Goal: Contribute content

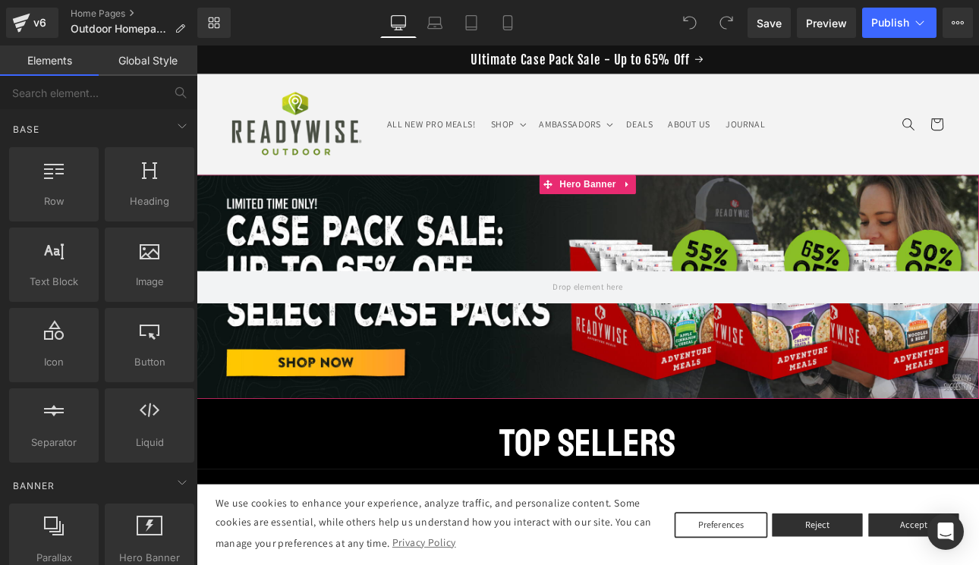
click at [486, 229] on div at bounding box center [656, 328] width 918 height 263
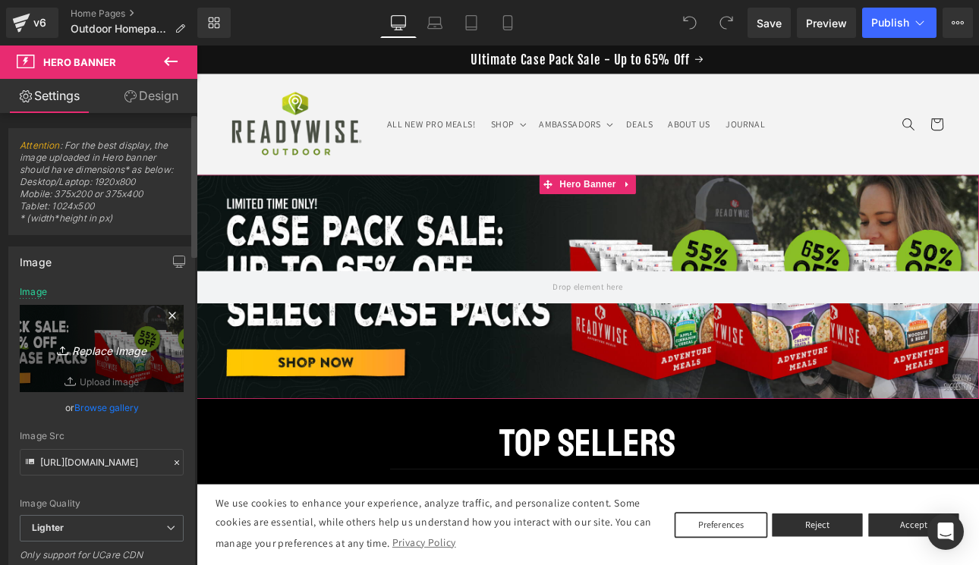
click at [109, 347] on icon "Replace Image" at bounding box center [101, 348] width 121 height 19
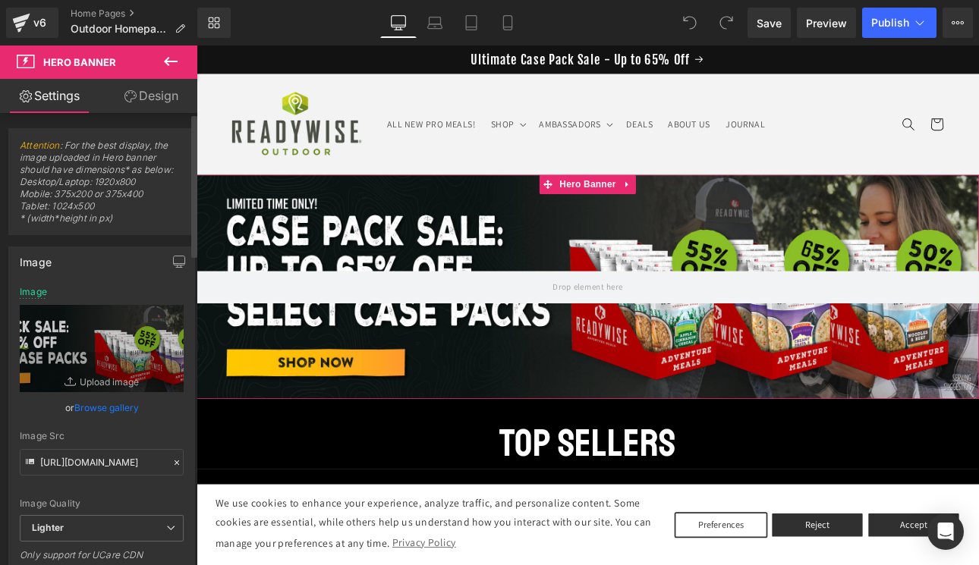
click at [111, 404] on link "Browse gallery" at bounding box center [106, 408] width 64 height 27
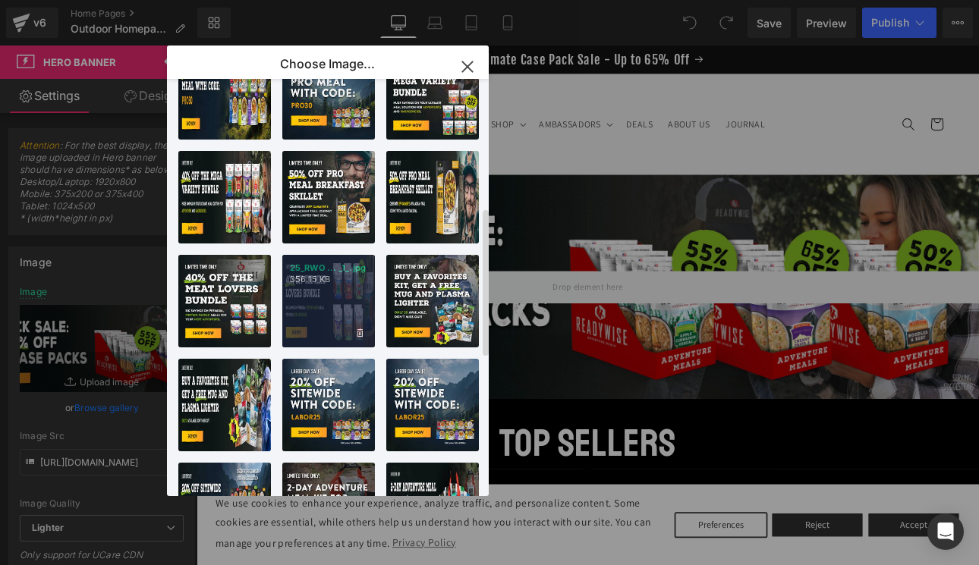
scroll to position [363, 0]
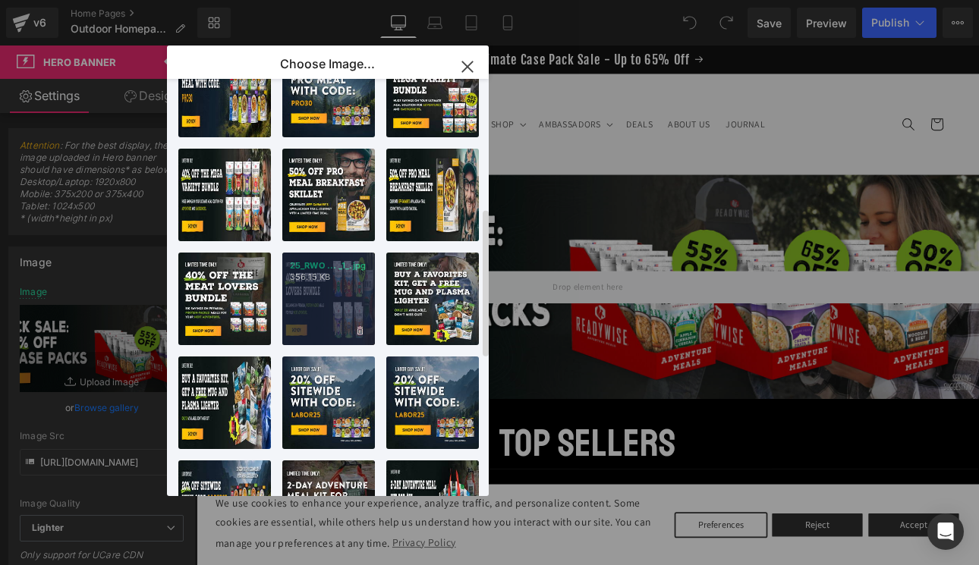
click at [322, 295] on div "25_RWO ... _1_.jpg 356.15 KB" at bounding box center [328, 299] width 93 height 93
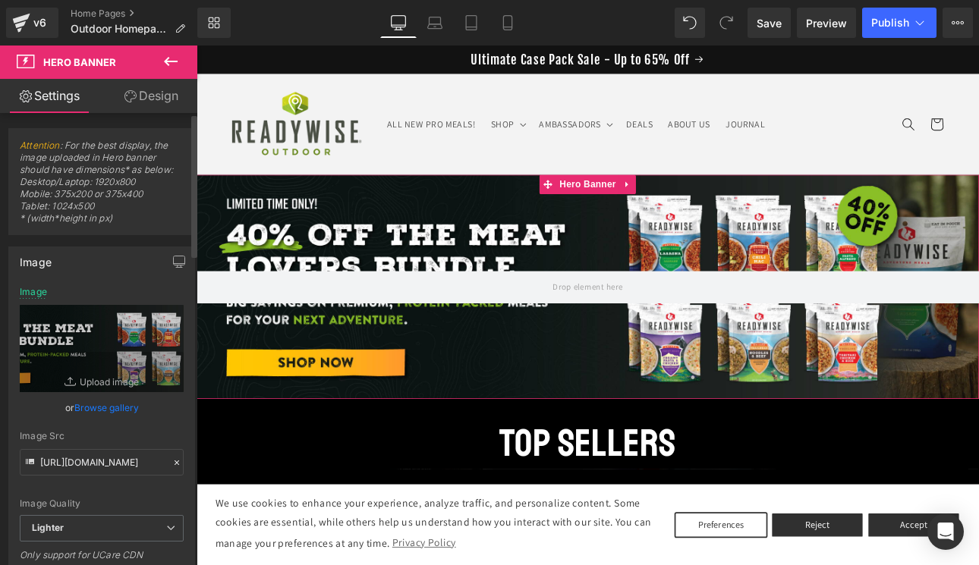
click at [100, 407] on link "Browse gallery" at bounding box center [106, 408] width 64 height 27
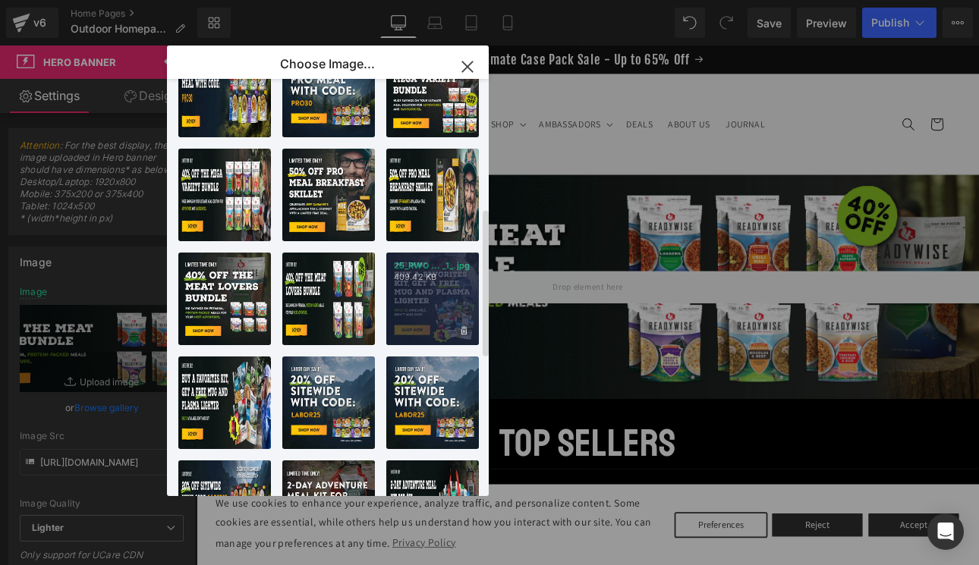
click at [451, 310] on div "25_RWO ... _1_.jpg 409.42 KB" at bounding box center [432, 299] width 93 height 93
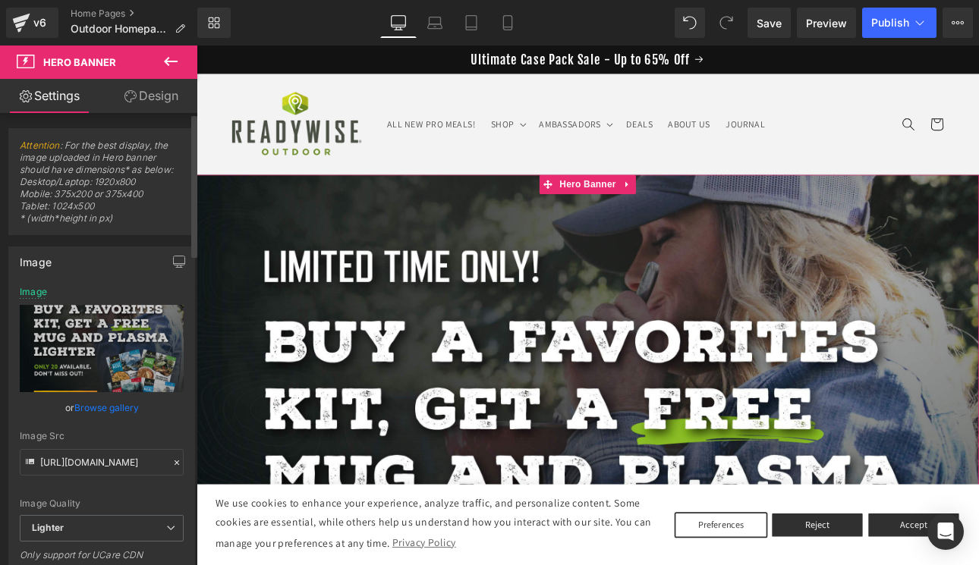
click at [114, 405] on link "Browse gallery" at bounding box center [106, 408] width 64 height 27
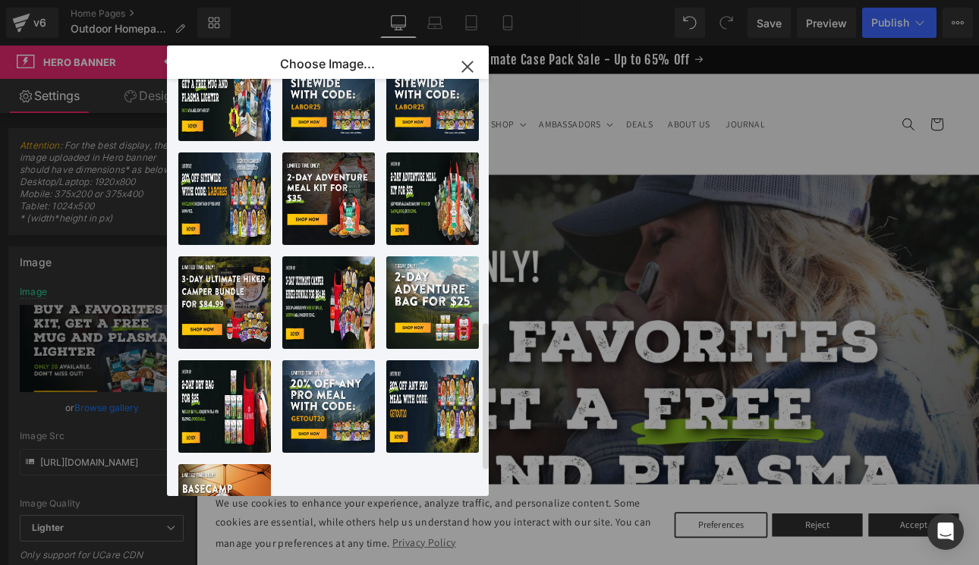
scroll to position [750, 0]
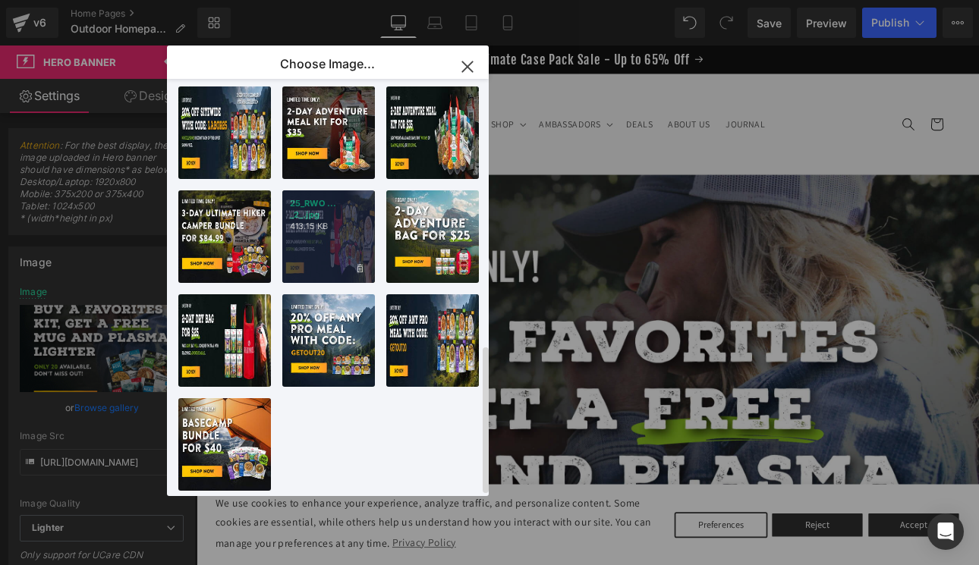
click at [343, 234] on div "25_RWO ... _2_.jpg 413.15 KB" at bounding box center [328, 236] width 93 height 93
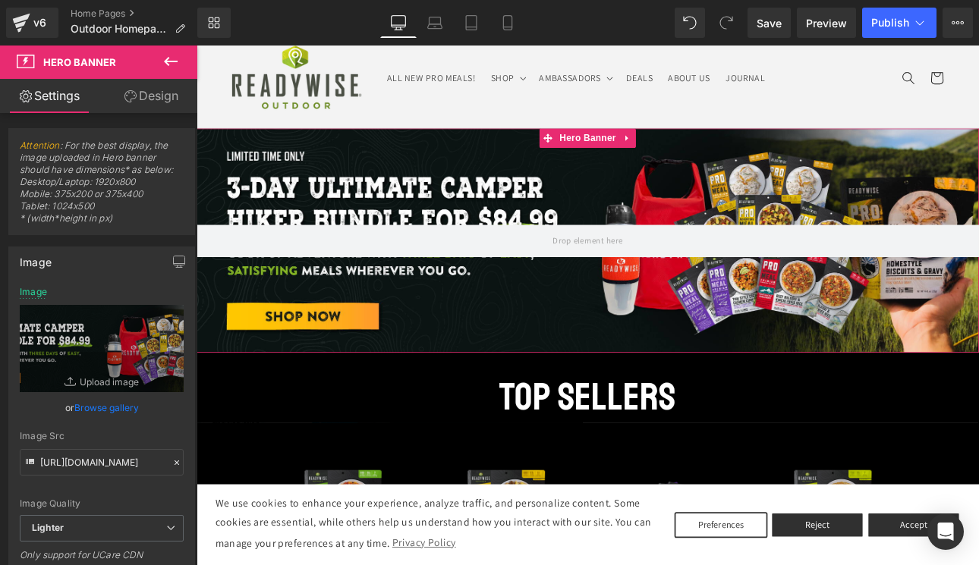
scroll to position [56, 0]
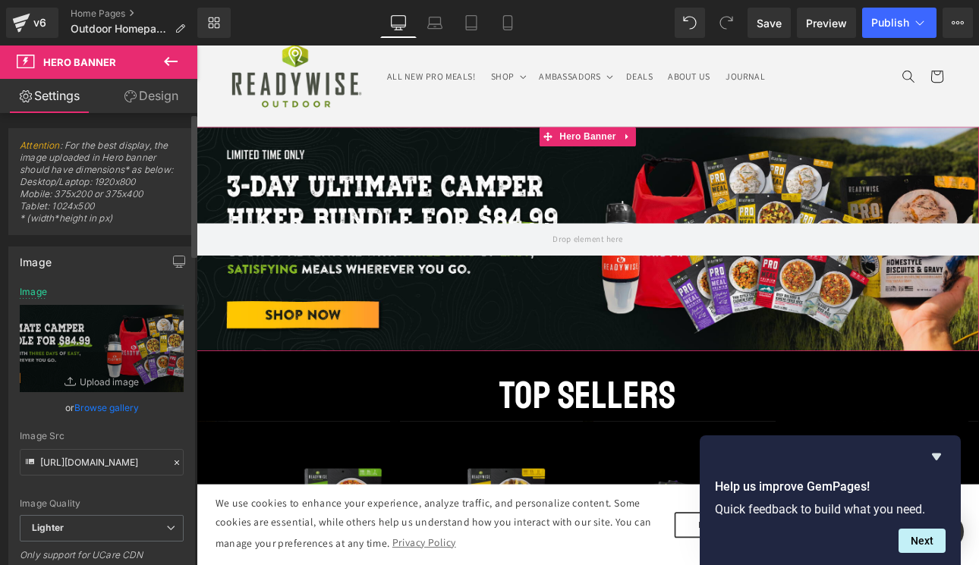
click at [112, 402] on link "Browse gallery" at bounding box center [106, 408] width 64 height 27
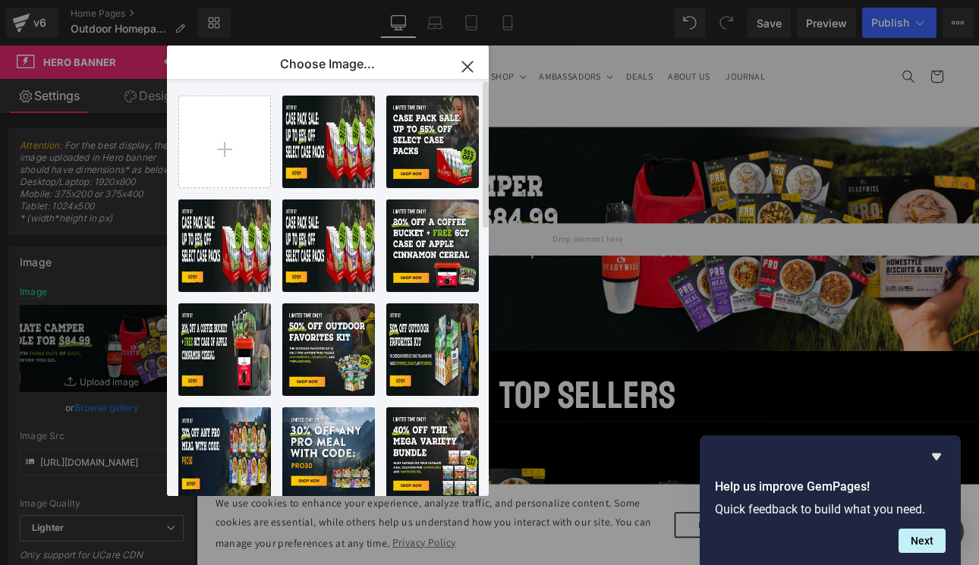
scroll to position [0, 0]
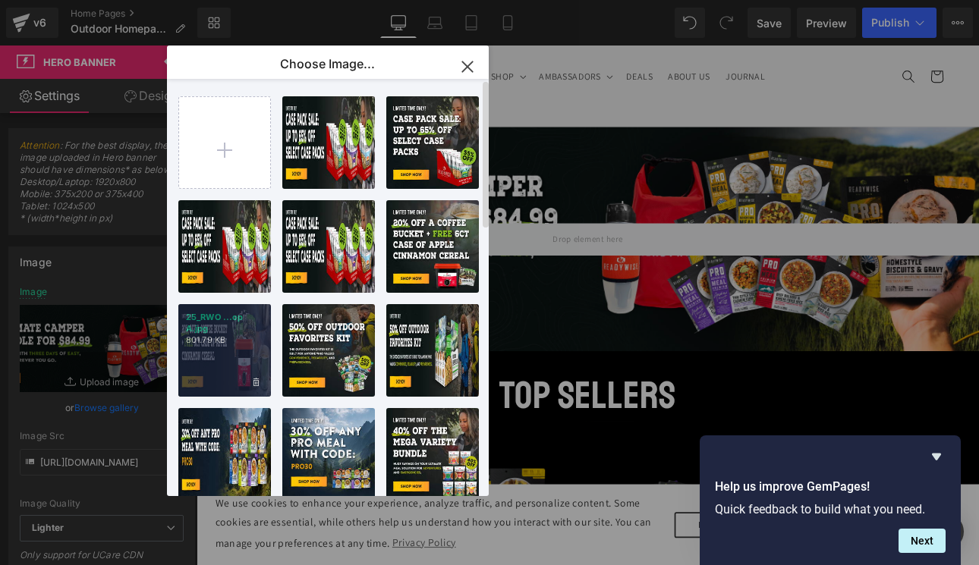
click at [234, 345] on p "801.79 KB" at bounding box center [224, 340] width 77 height 11
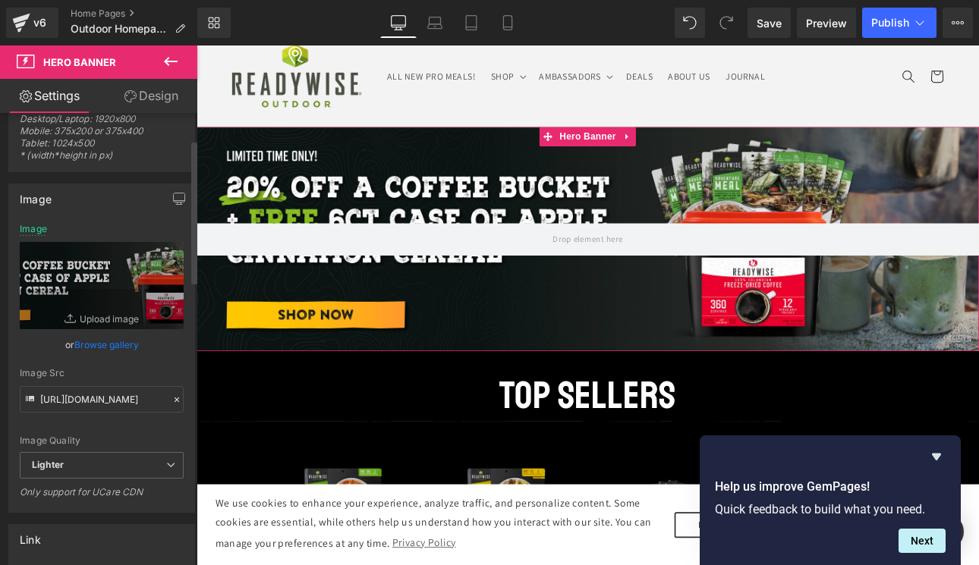
scroll to position [83, 0]
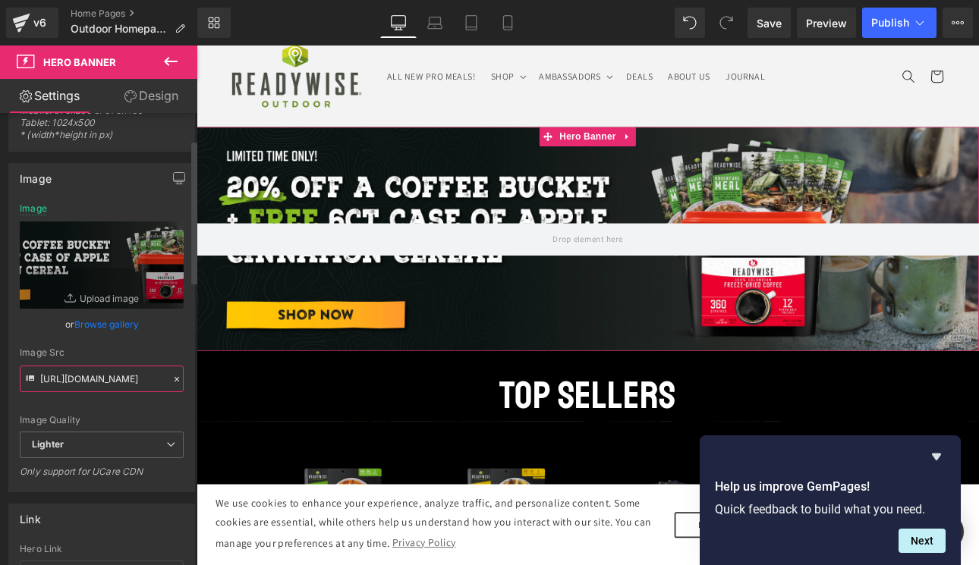
click at [110, 373] on input "[URL][DOMAIN_NAME]" at bounding box center [102, 379] width 164 height 27
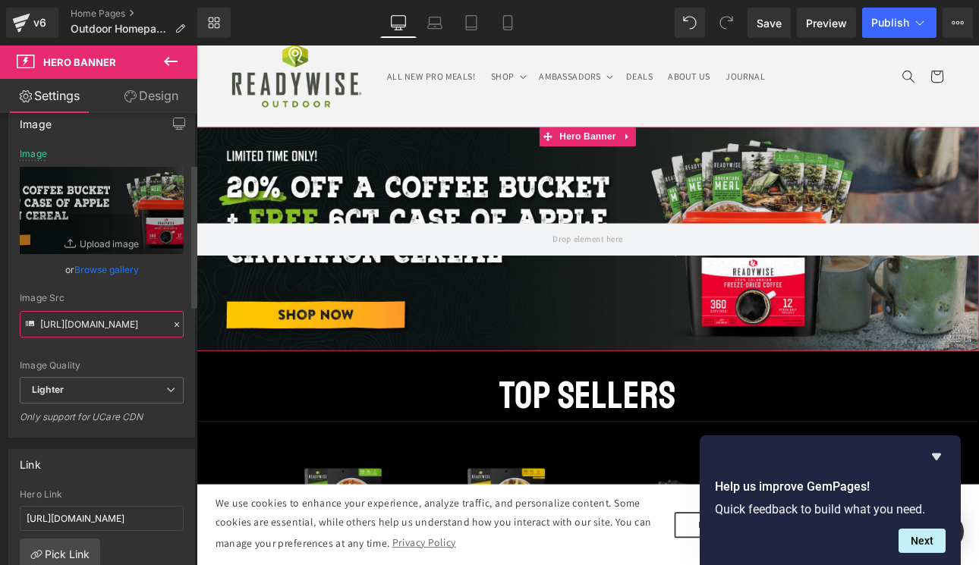
scroll to position [162, 0]
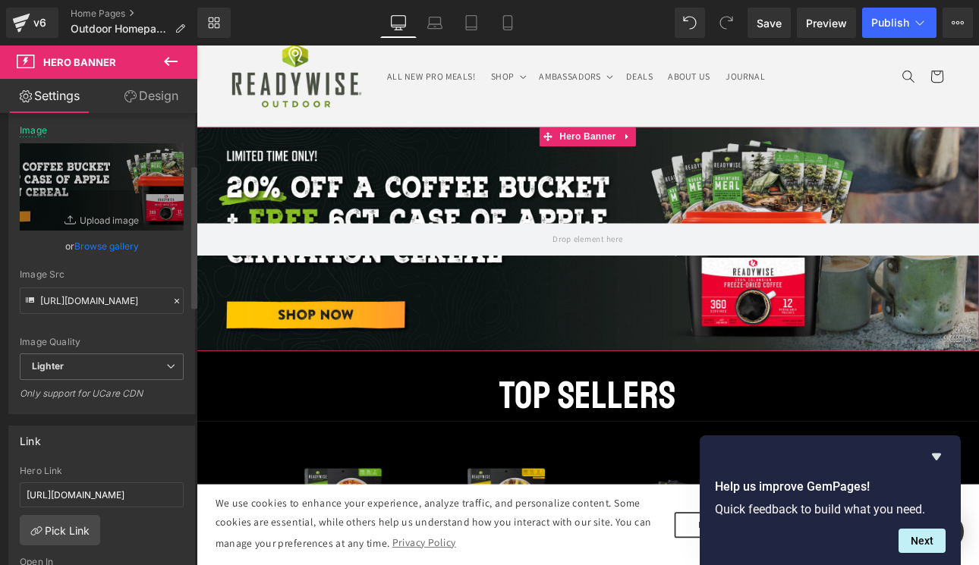
click at [88, 445] on div "Link" at bounding box center [101, 440] width 185 height 29
click at [84, 496] on input "[URL][DOMAIN_NAME]" at bounding box center [102, 495] width 164 height 25
paste input "products/coffee-bucket-free-6ct-case-of-apple-cinnamon-cereal"
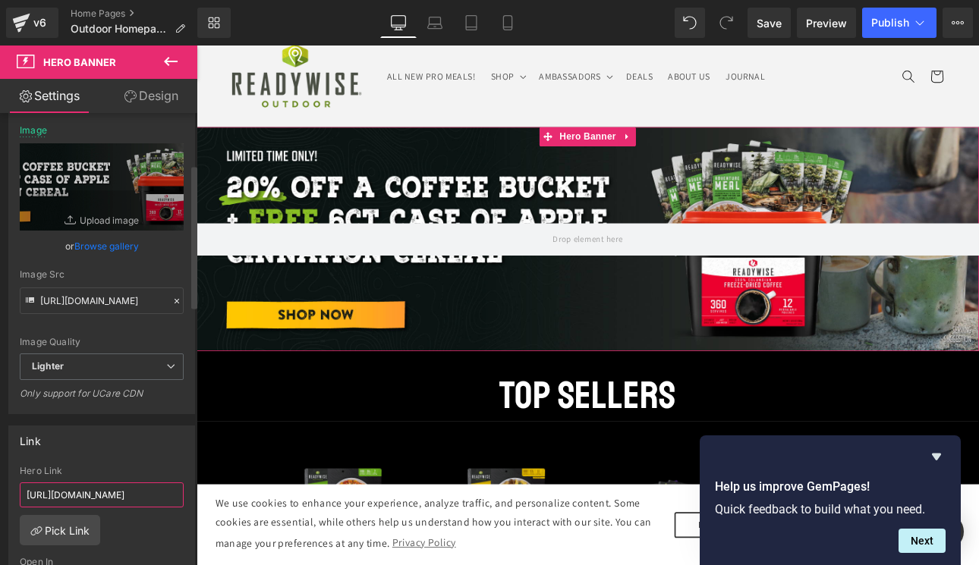
scroll to position [0, 273]
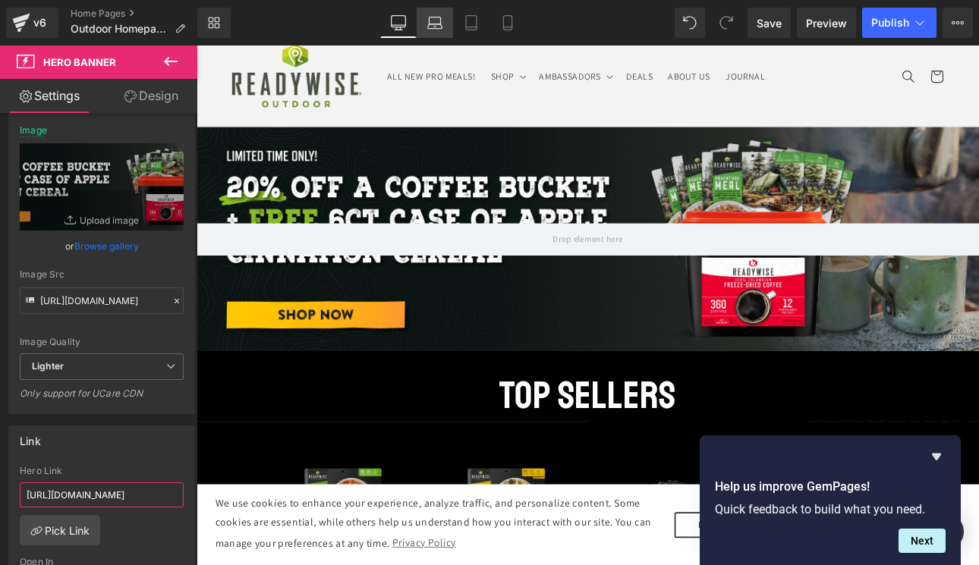
type input "[URL][DOMAIN_NAME]"
click at [430, 29] on icon at bounding box center [434, 22] width 15 height 15
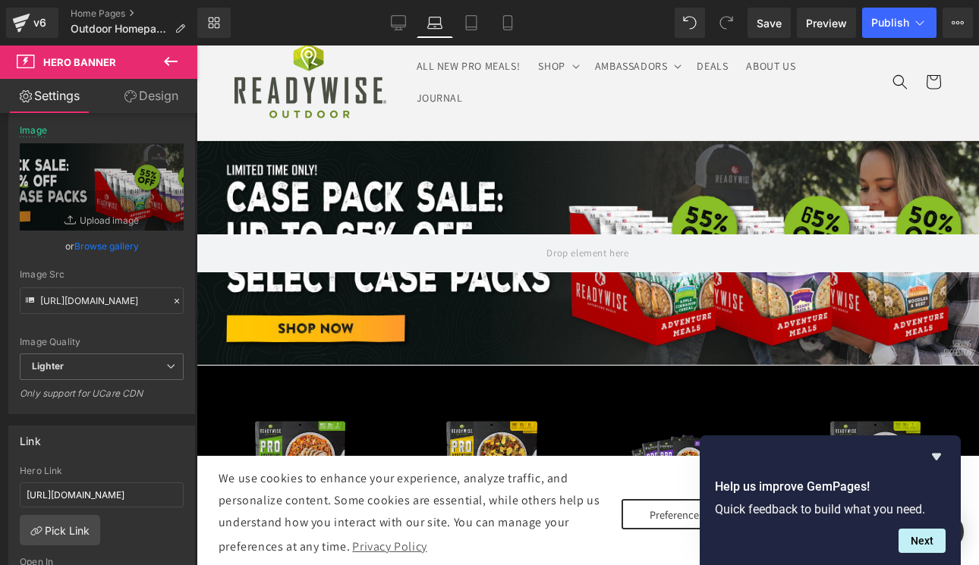
scroll to position [0, 0]
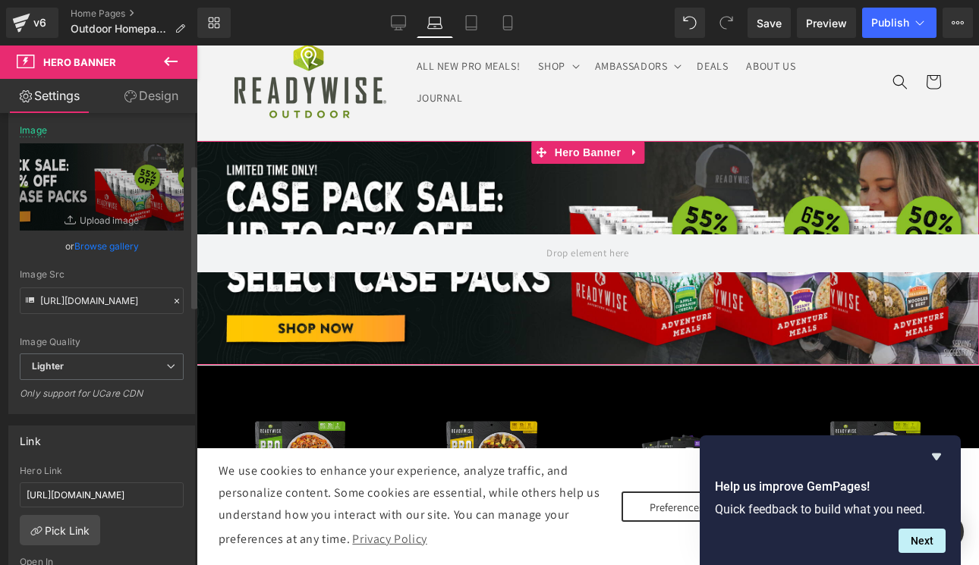
click at [116, 246] on link "Browse gallery" at bounding box center [106, 246] width 64 height 27
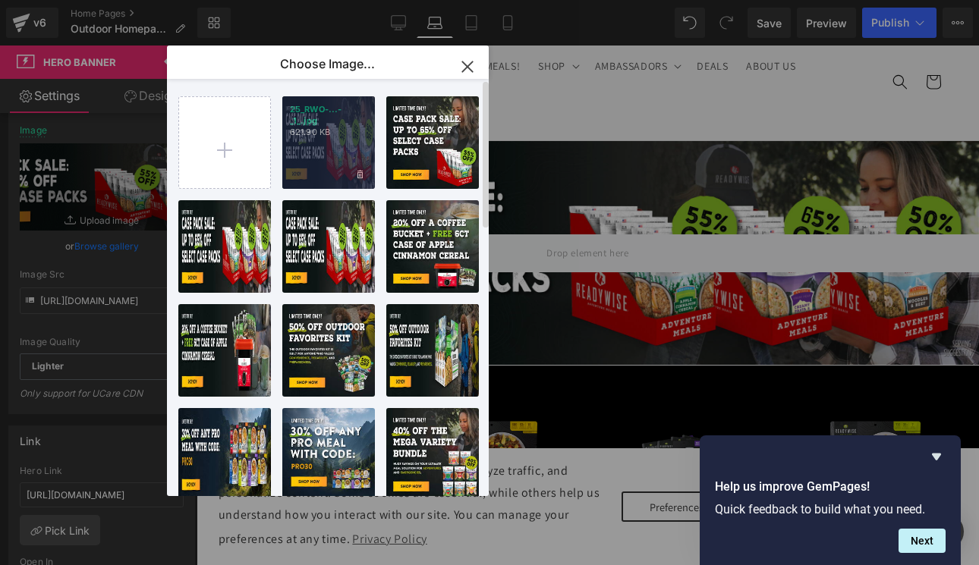
click at [316, 146] on div "25_RWO-...-_1_.jpg 621.90 KB" at bounding box center [328, 142] width 93 height 93
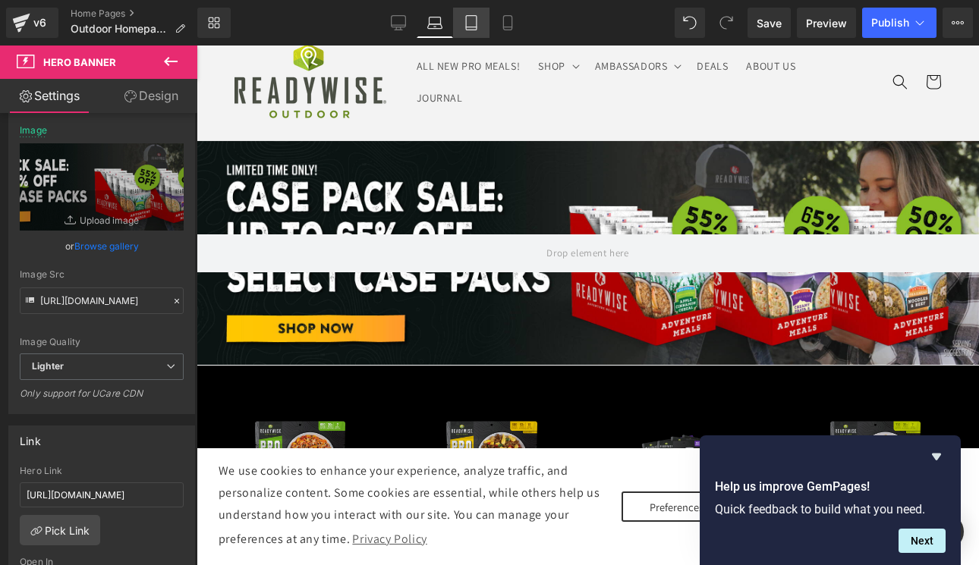
drag, startPoint x: 475, startPoint y: 24, endPoint x: 65, endPoint y: 82, distance: 413.9
click at [475, 24] on icon at bounding box center [471, 22] width 15 height 15
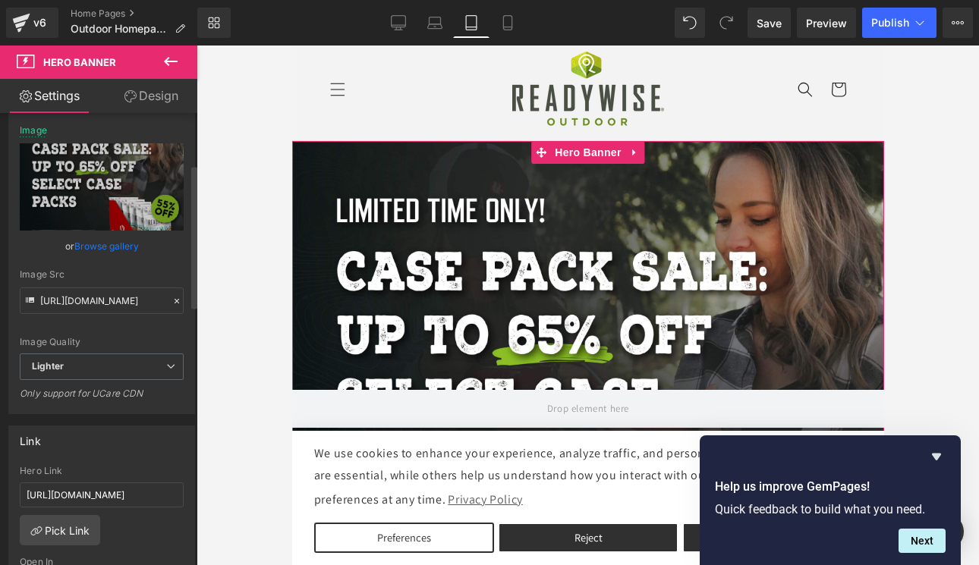
click at [127, 246] on link "Browse gallery" at bounding box center [106, 246] width 64 height 27
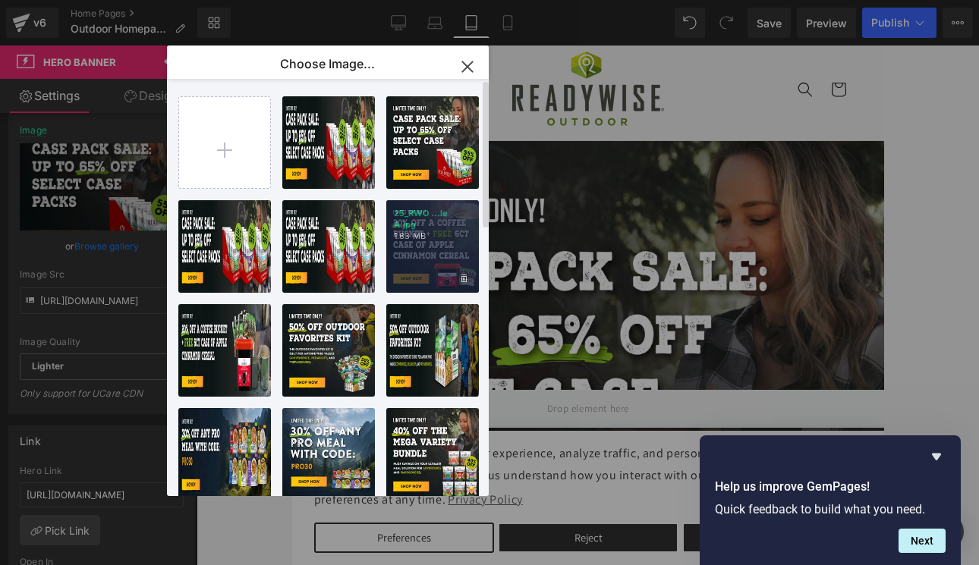
drag, startPoint x: 413, startPoint y: 238, endPoint x: 121, endPoint y: 191, distance: 295.0
click at [413, 238] on p "1.83 MB" at bounding box center [432, 236] width 77 height 11
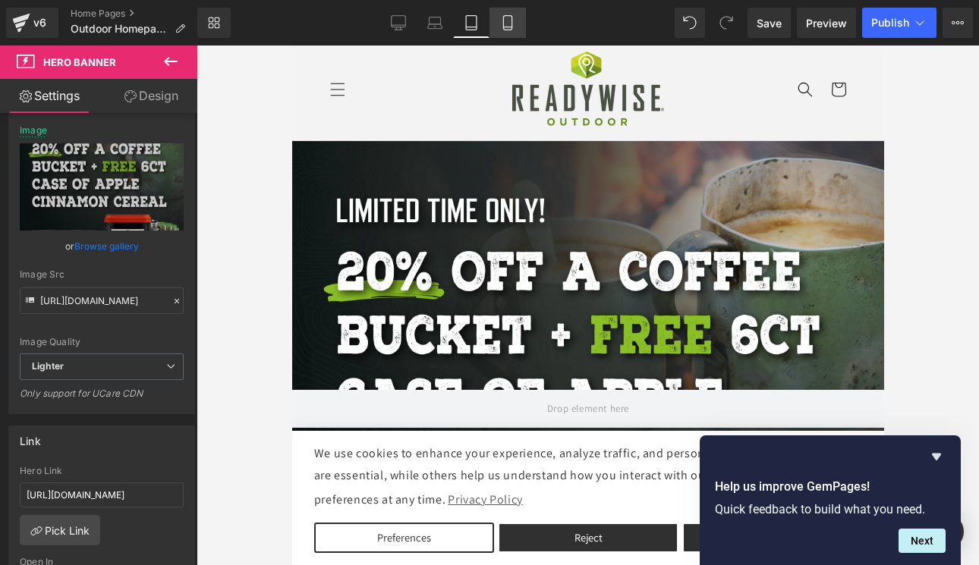
click at [500, 27] on icon at bounding box center [507, 22] width 15 height 15
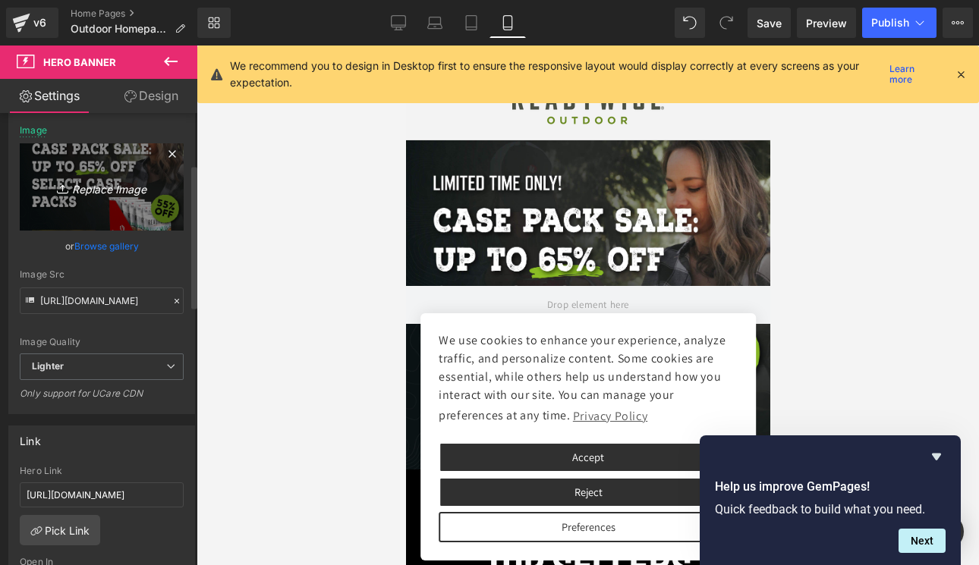
scroll to position [39, 0]
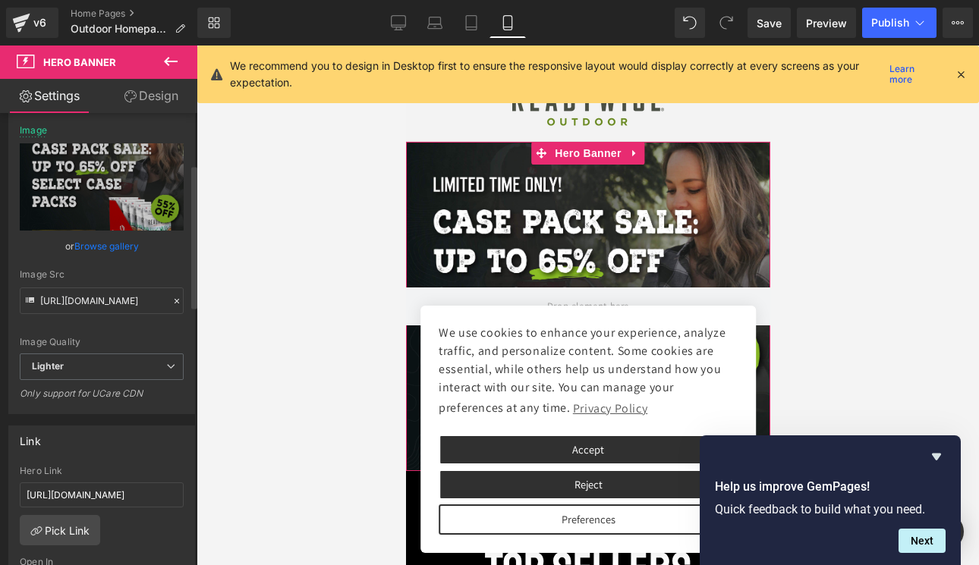
click at [119, 247] on link "Browse gallery" at bounding box center [106, 246] width 64 height 27
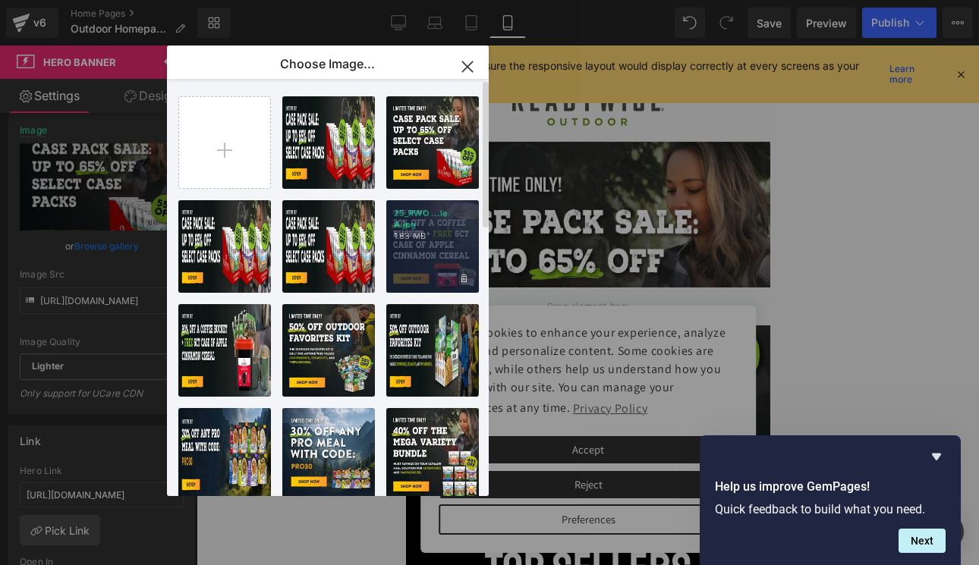
click at [414, 233] on p "1.83 MB" at bounding box center [432, 236] width 77 height 11
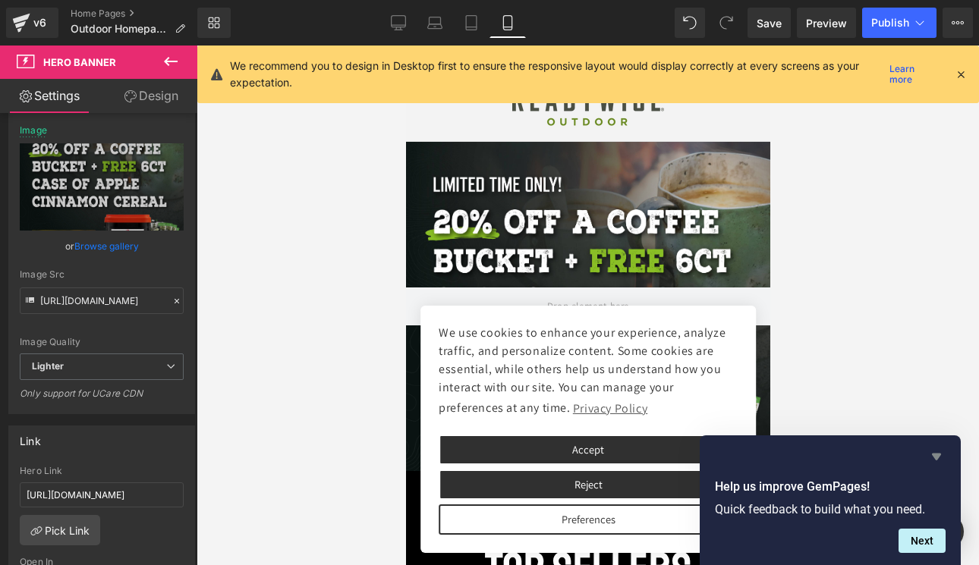
click at [934, 452] on icon "Hide survey" at bounding box center [936, 457] width 18 height 18
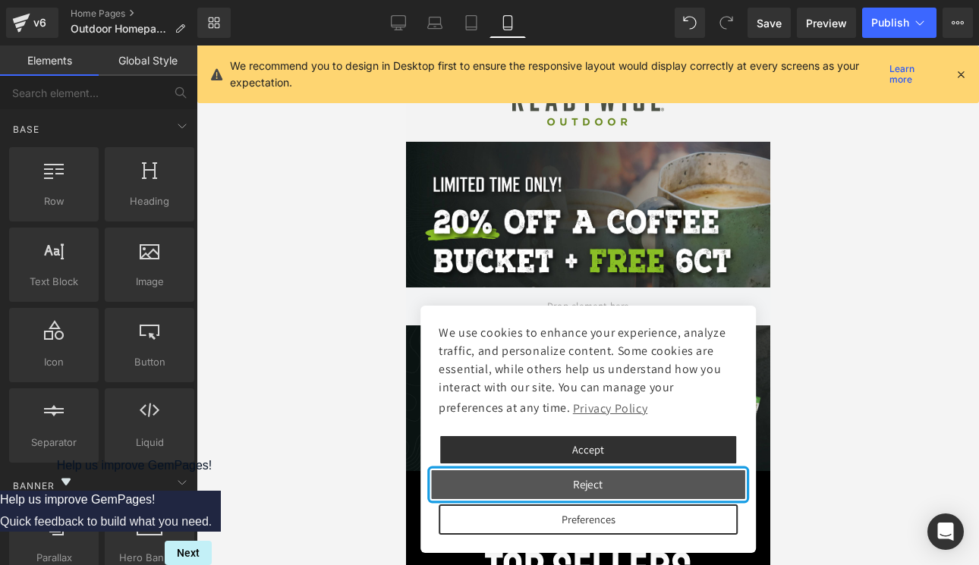
click at [626, 489] on button "Reject" at bounding box center [587, 485] width 316 height 32
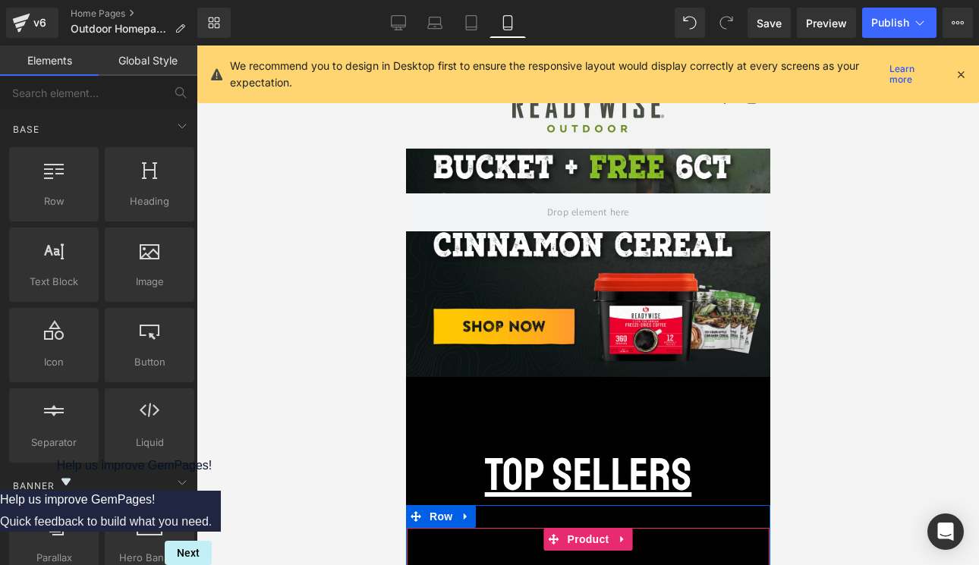
scroll to position [109, 0]
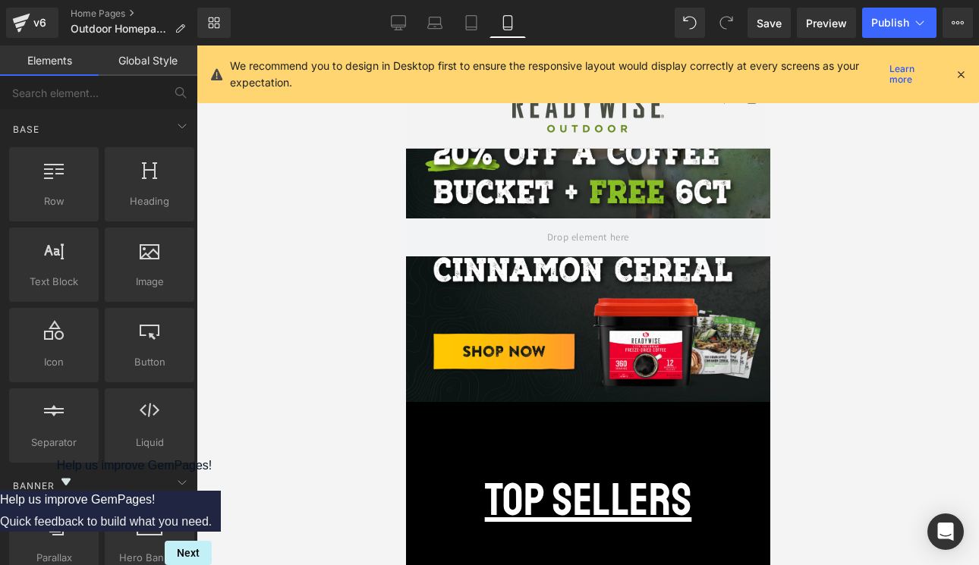
click at [886, 39] on div "Library Mobile Desktop Laptop Tablet Mobile Save Preview Publish Scheduled View…" at bounding box center [588, 23] width 782 height 46
click at [886, 30] on button "Publish" at bounding box center [899, 23] width 74 height 30
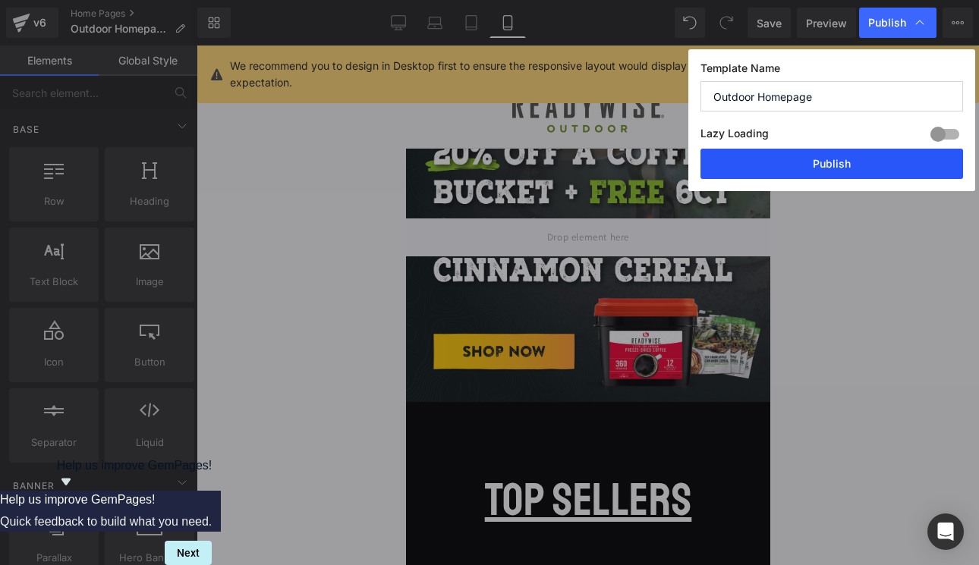
click at [834, 174] on button "Publish" at bounding box center [831, 164] width 263 height 30
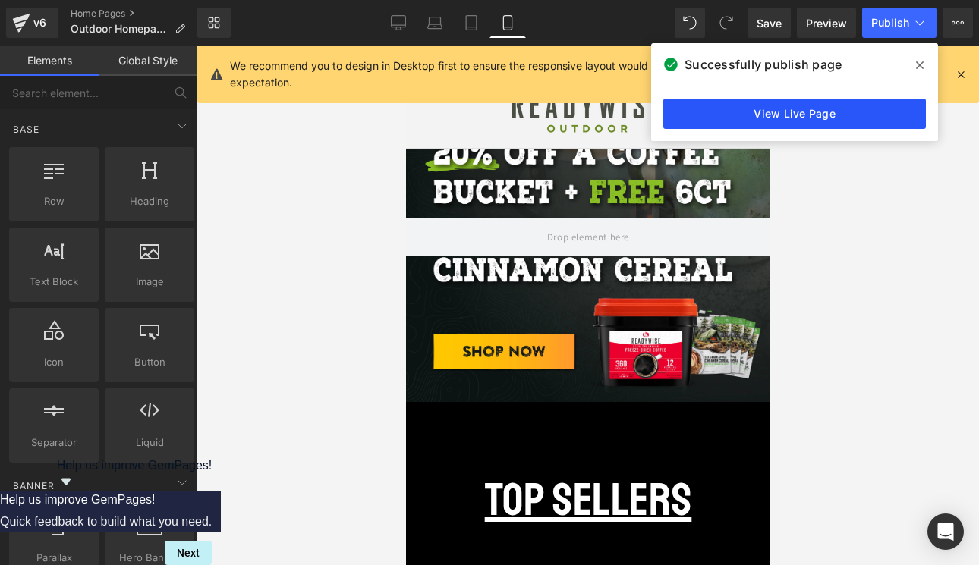
click at [719, 120] on link "View Live Page" at bounding box center [794, 114] width 263 height 30
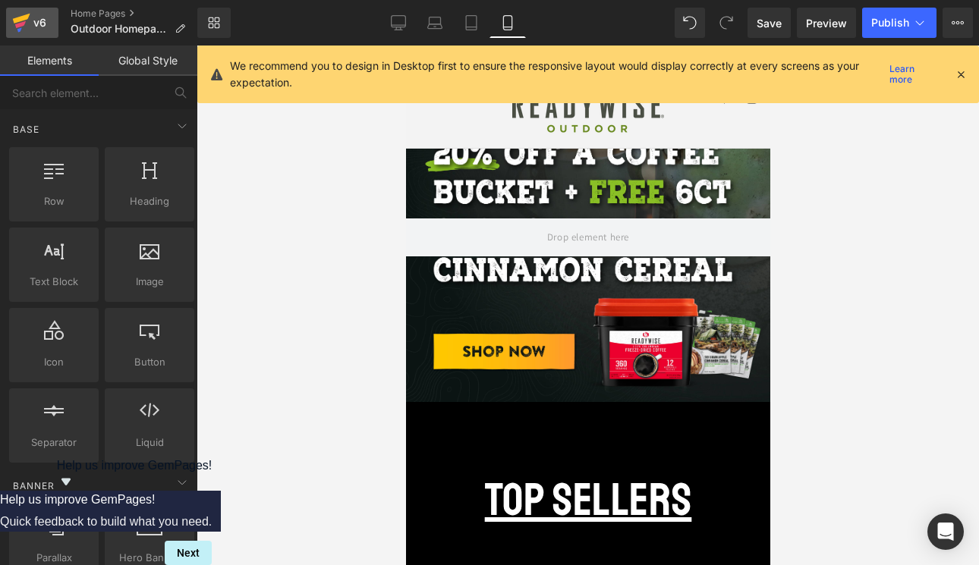
click at [33, 27] on div "v6" at bounding box center [39, 23] width 19 height 20
